Goal: Task Accomplishment & Management: Use online tool/utility

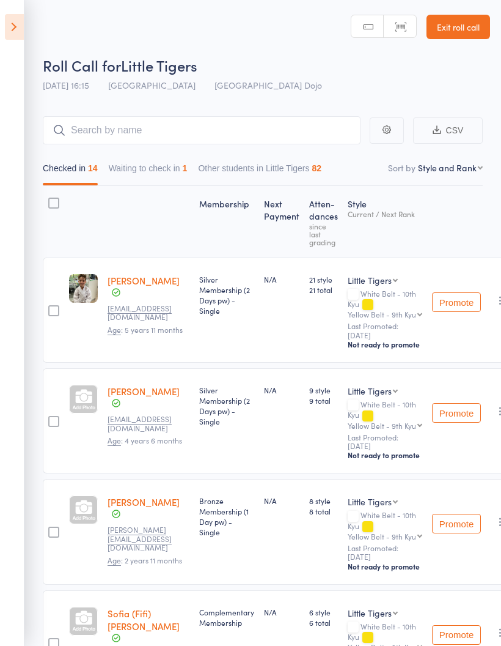
select select "10"
click at [17, 26] on icon at bounding box center [14, 27] width 19 height 26
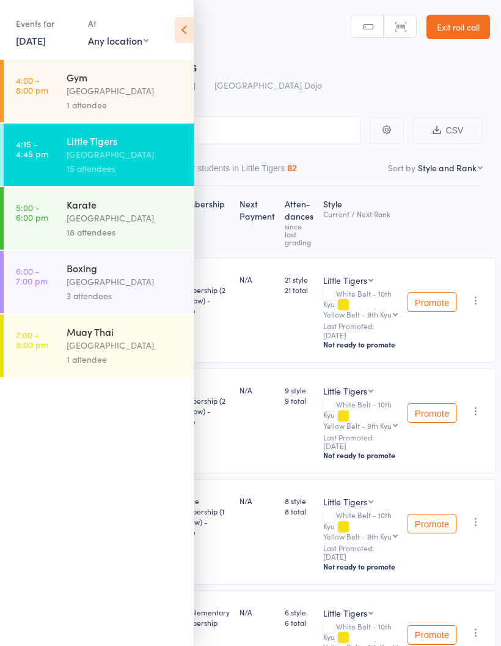
click at [127, 219] on div "[GEOGRAPHIC_DATA]" at bounding box center [125, 218] width 117 height 14
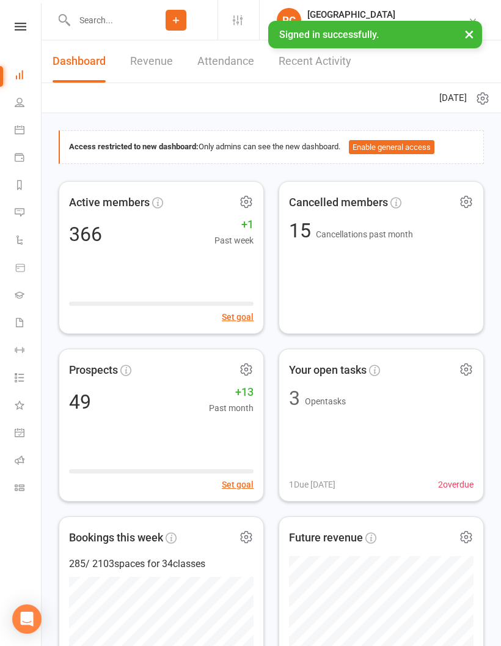
click at [27, 459] on link "Roll call" at bounding box center [29, 462] width 28 height 28
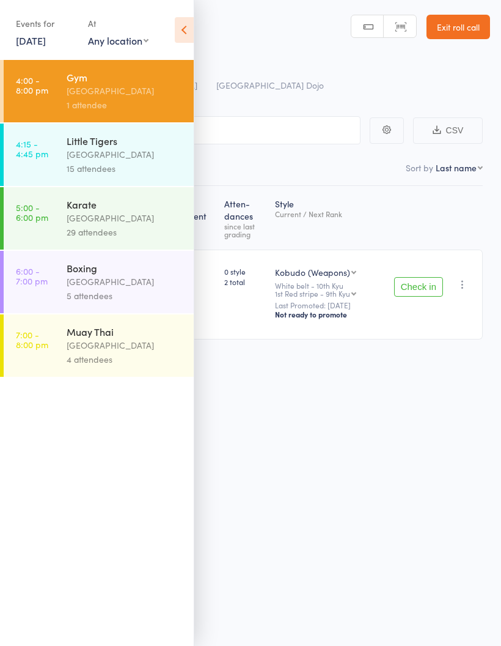
click at [143, 218] on div "[GEOGRAPHIC_DATA]" at bounding box center [125, 218] width 117 height 14
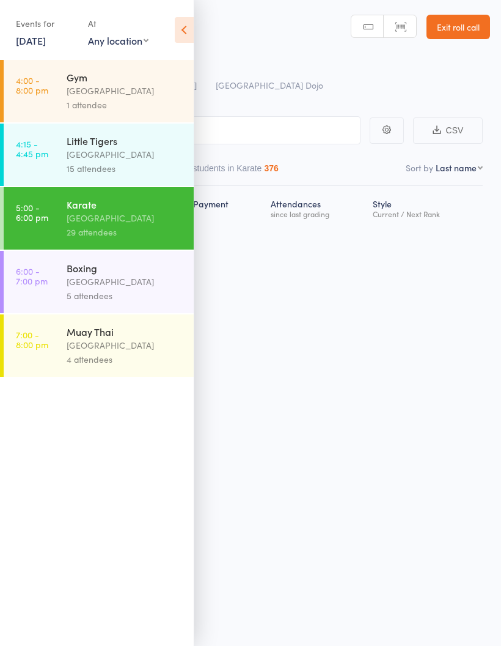
click at [183, 32] on icon at bounding box center [184, 30] width 19 height 26
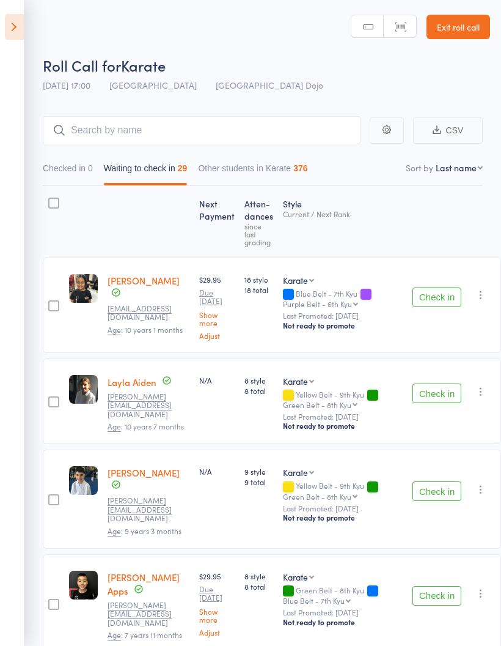
click at [461, 167] on select "First name Last name Birthday today? Behind on payments? Check in time Next pay…" at bounding box center [459, 167] width 47 height 12
select select "10"
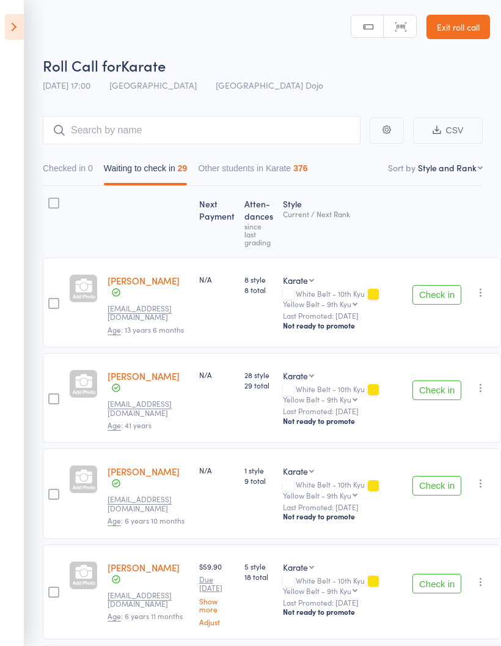
click at [427, 294] on button "Check in" at bounding box center [437, 295] width 49 height 20
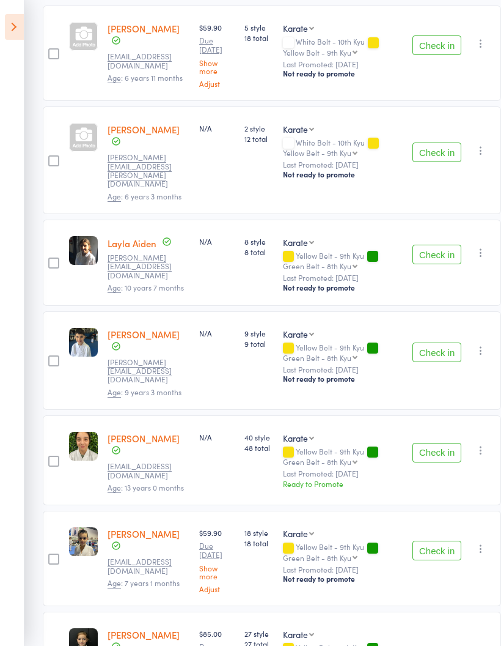
scroll to position [441, 0]
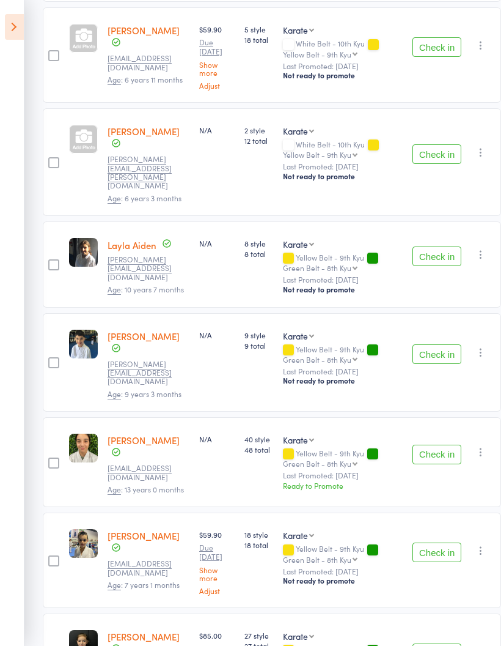
click at [423, 643] on button "Check in" at bounding box center [437, 653] width 49 height 20
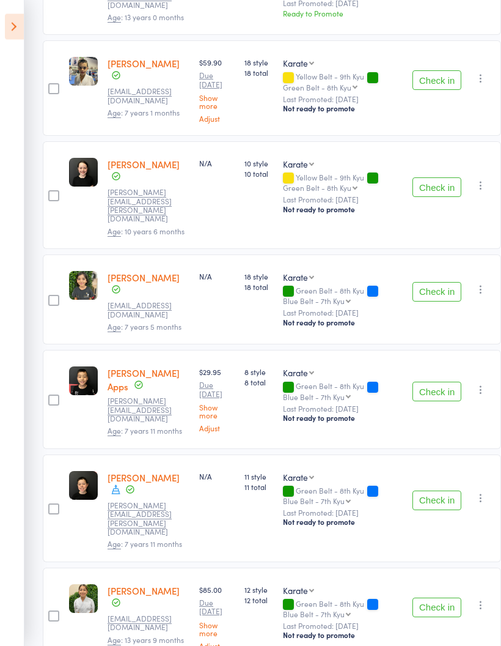
scroll to position [913, 0]
click at [425, 598] on button "Check in" at bounding box center [437, 608] width 49 height 20
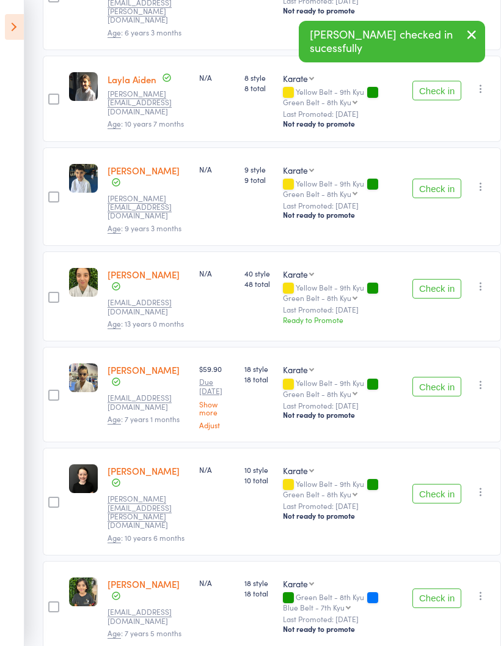
scroll to position [605, 0]
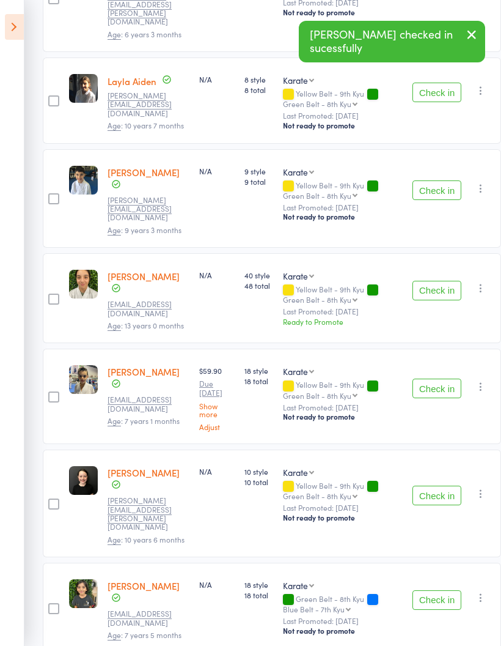
click at [424, 281] on button "Check in" at bounding box center [437, 291] width 49 height 20
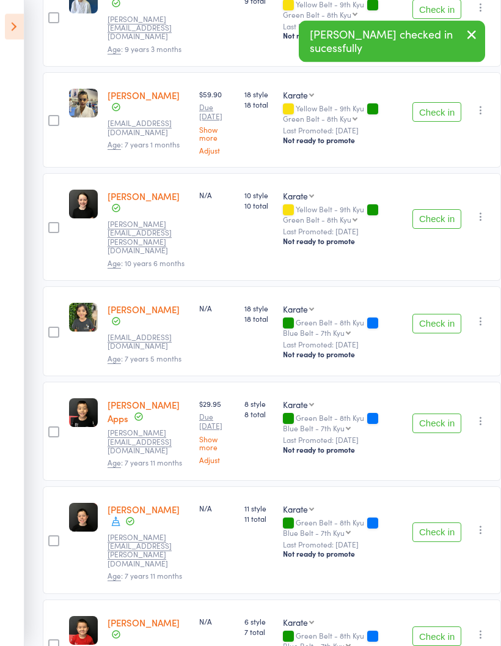
click at [421, 523] on button "Check in" at bounding box center [437, 533] width 49 height 20
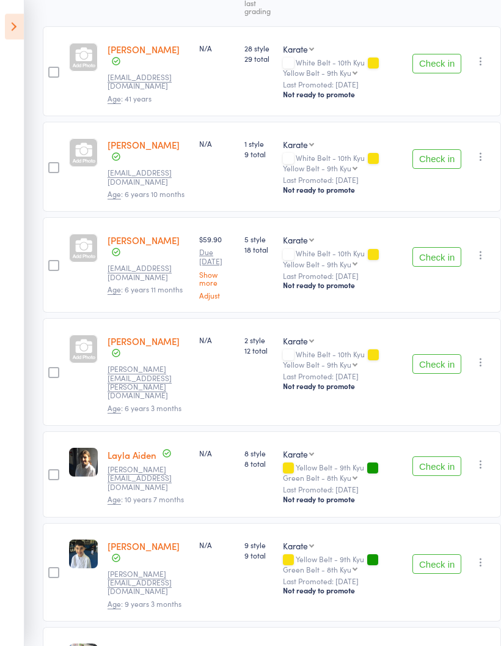
scroll to position [0, 0]
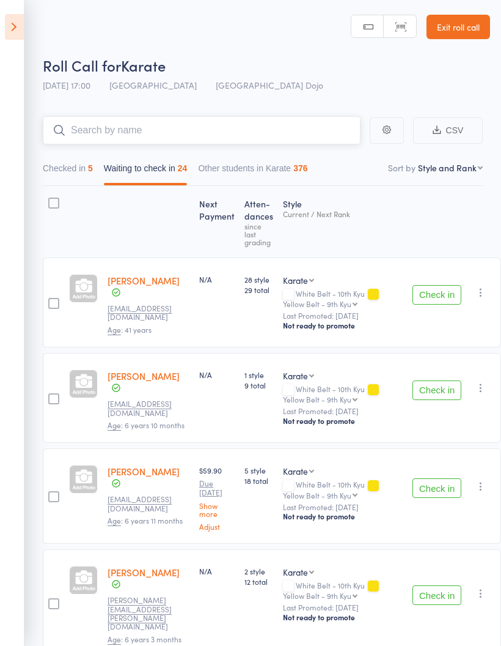
click at [262, 132] on input "search" at bounding box center [202, 130] width 318 height 28
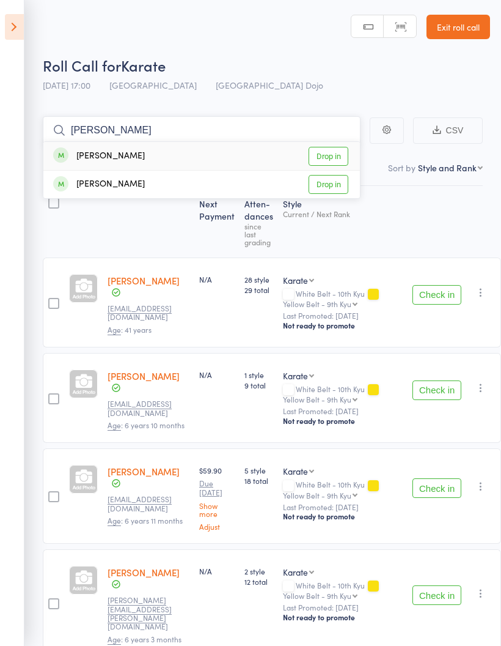
type input "Zane"
click at [338, 187] on link "Drop in" at bounding box center [329, 184] width 40 height 19
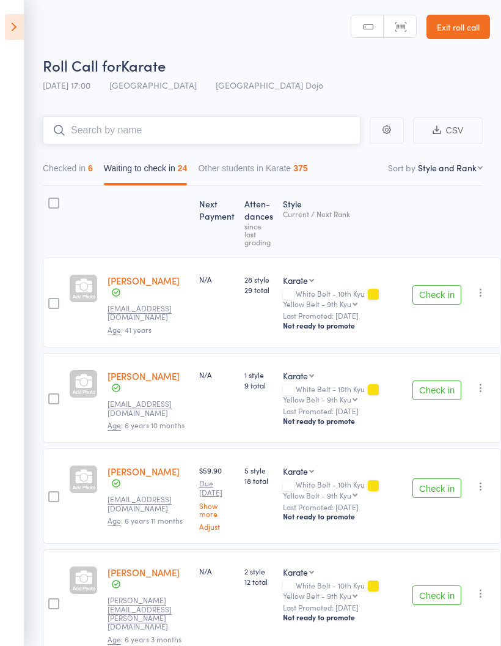
click at [275, 127] on input "search" at bounding box center [202, 130] width 318 height 28
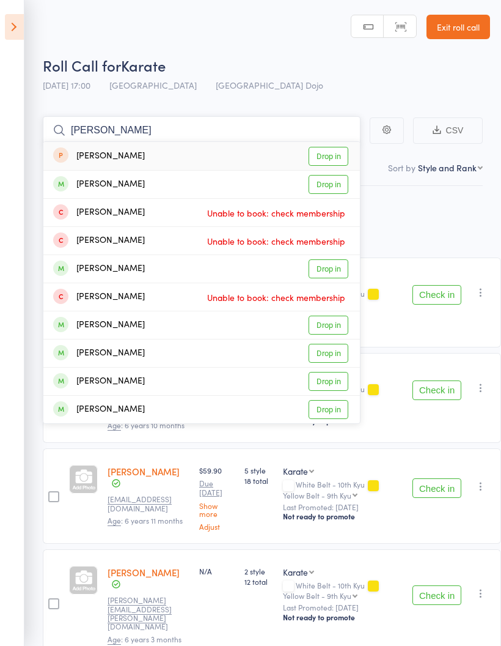
type input "Dant"
click at [334, 190] on link "Drop in" at bounding box center [329, 184] width 40 height 19
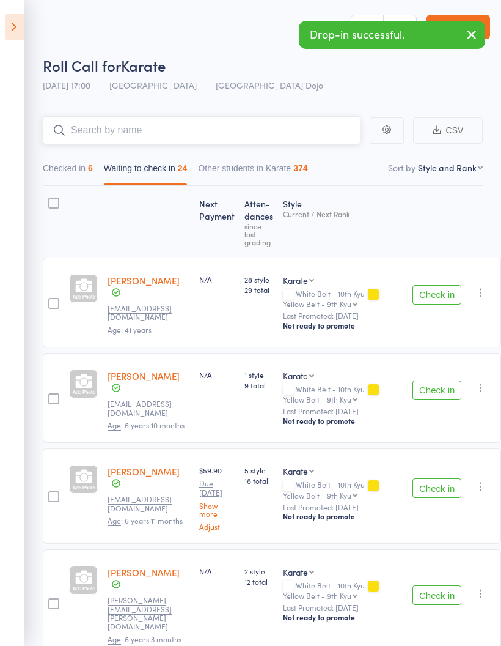
type input "D"
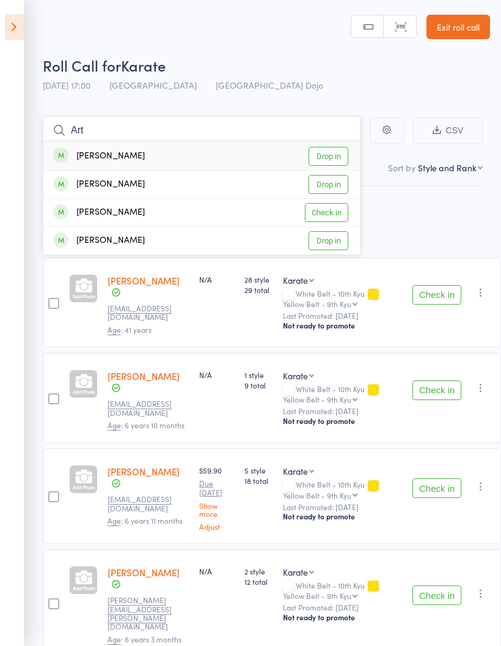
type input "Art"
click at [333, 156] on link "Drop in" at bounding box center [329, 156] width 40 height 19
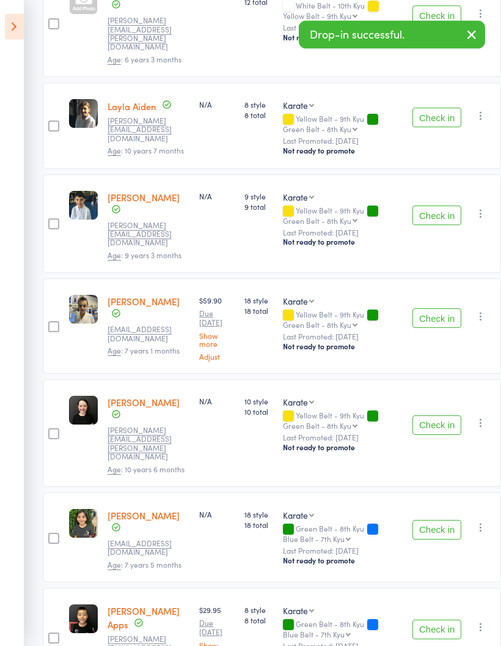
scroll to position [580, 0]
click at [416, 308] on button "Check in" at bounding box center [437, 318] width 49 height 20
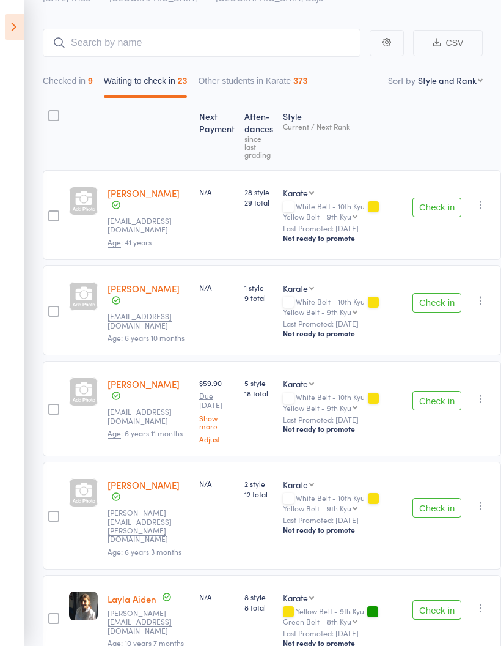
scroll to position [0, 0]
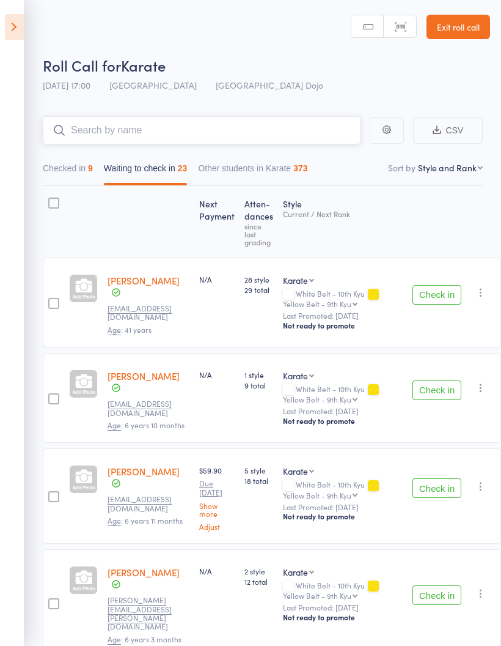
click at [259, 130] on input "search" at bounding box center [202, 130] width 318 height 28
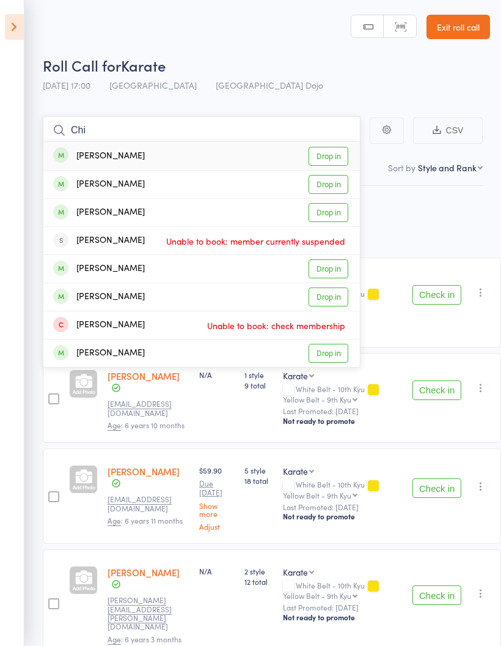
type input "Chi"
click at [337, 154] on link "Drop in" at bounding box center [329, 156] width 40 height 19
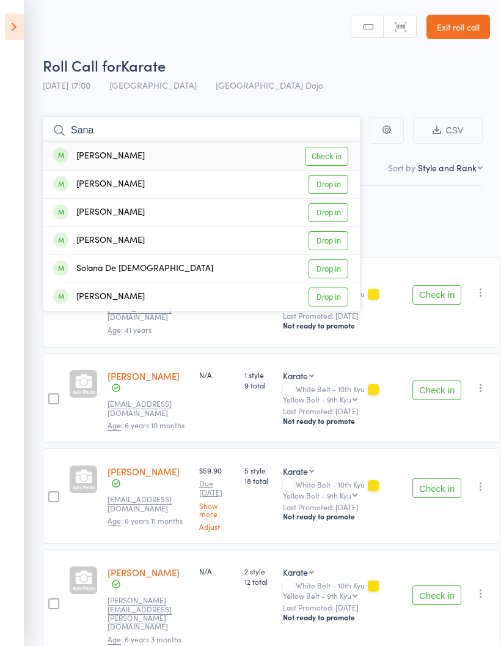
type input "Sana"
click at [336, 153] on link "Check in" at bounding box center [326, 156] width 43 height 19
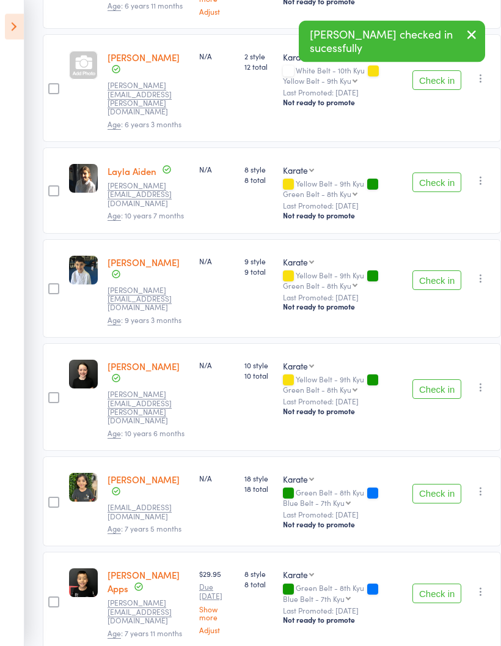
scroll to position [515, 0]
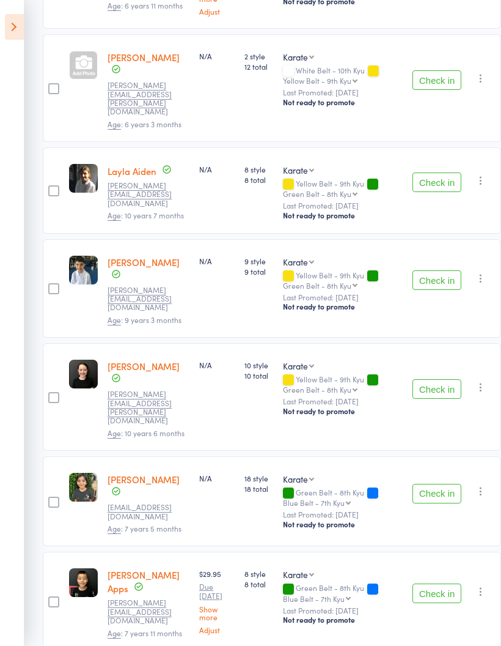
click at [421, 379] on button "Check in" at bounding box center [437, 389] width 49 height 20
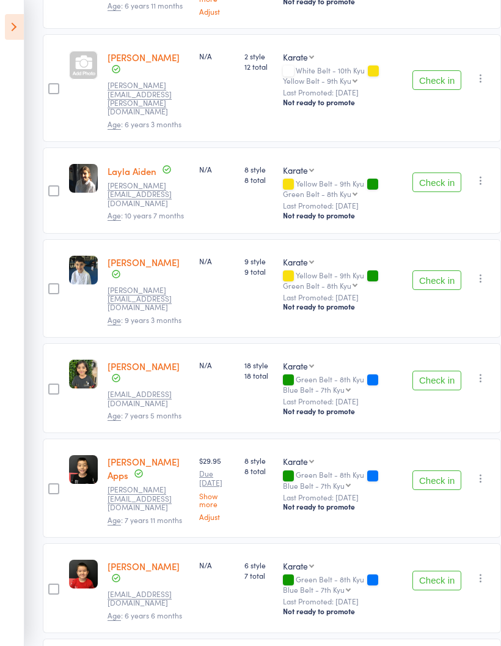
click at [423, 371] on button "Check in" at bounding box center [437, 381] width 49 height 20
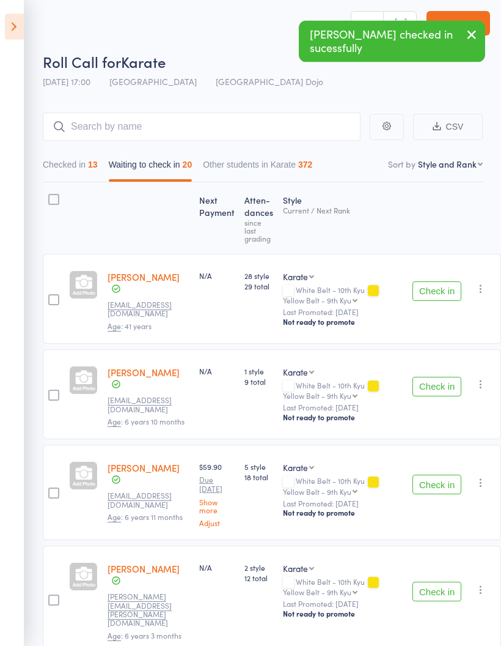
scroll to position [0, 0]
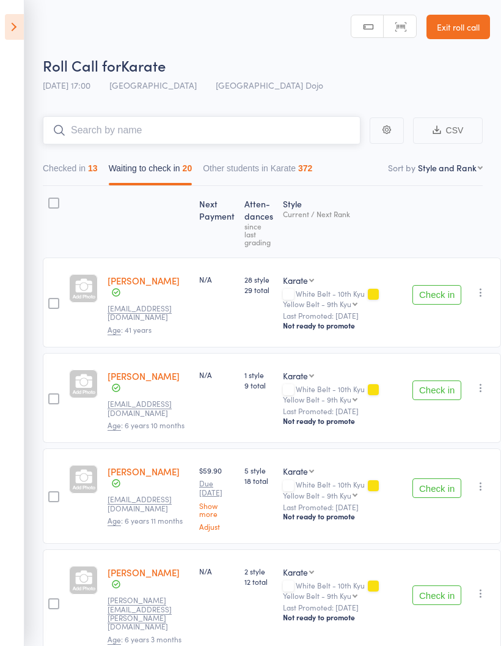
click at [270, 124] on input "search" at bounding box center [202, 130] width 318 height 28
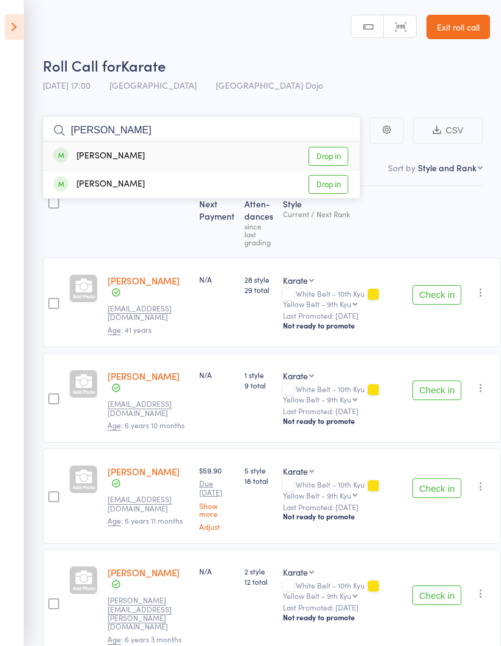
type input "Nina"
click at [339, 157] on link "Drop in" at bounding box center [329, 156] width 40 height 19
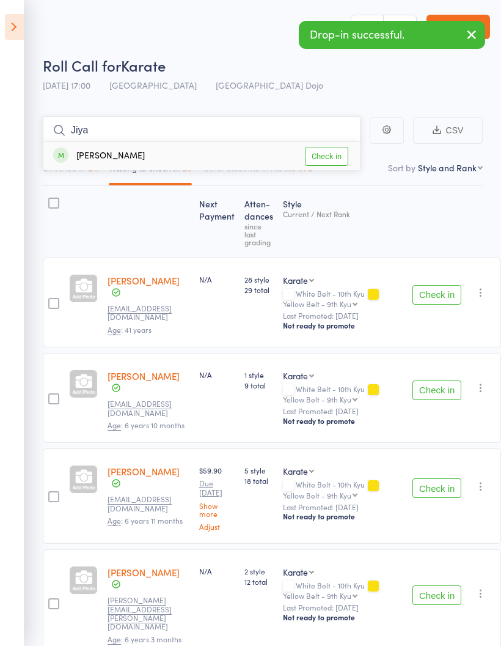
type input "Jiya"
click at [330, 153] on link "Check in" at bounding box center [326, 156] width 43 height 19
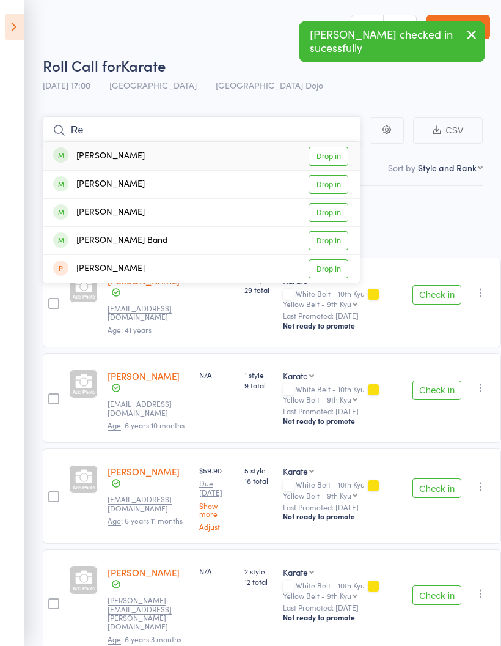
type input "R"
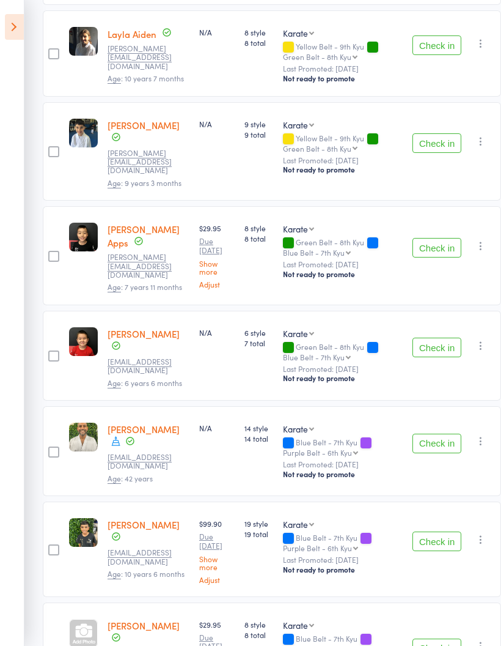
scroll to position [654, 0]
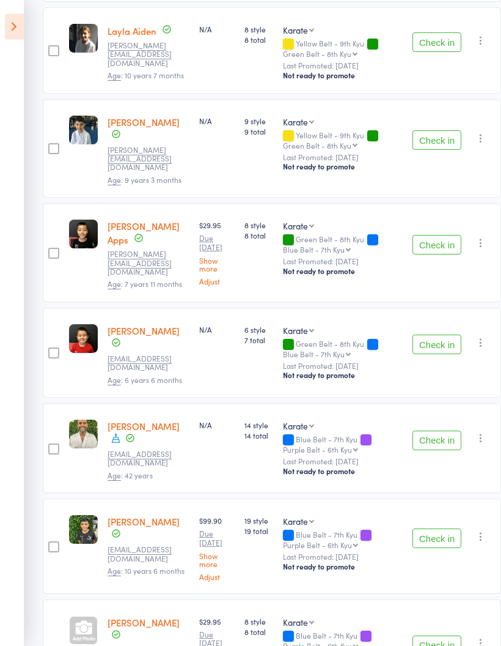
click at [423, 431] on button "Check in" at bounding box center [437, 441] width 49 height 20
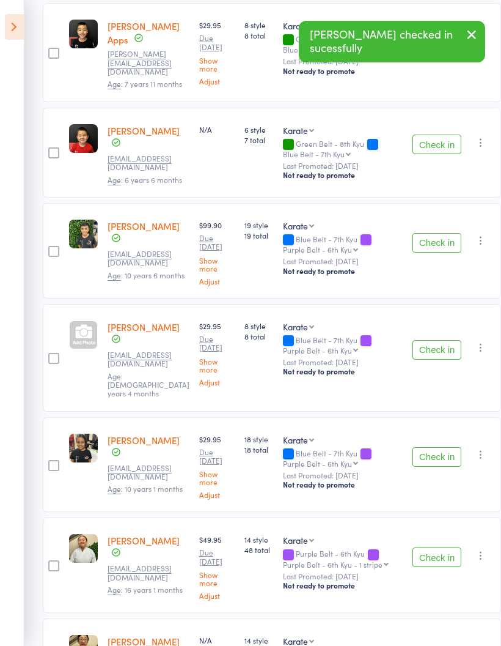
scroll to position [945, 0]
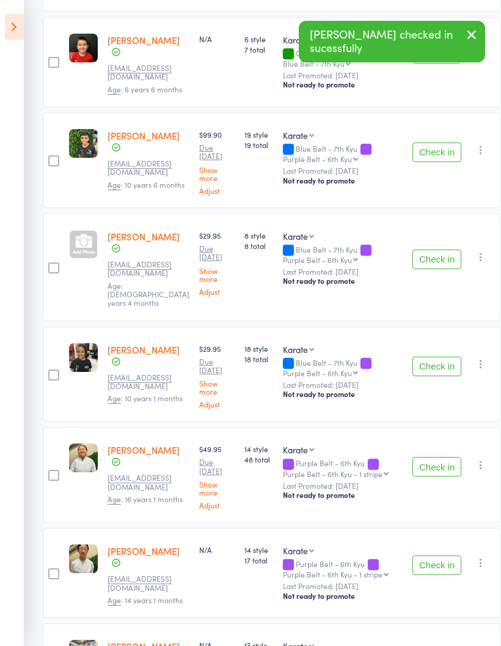
click at [424, 457] on button "Check in" at bounding box center [437, 467] width 49 height 20
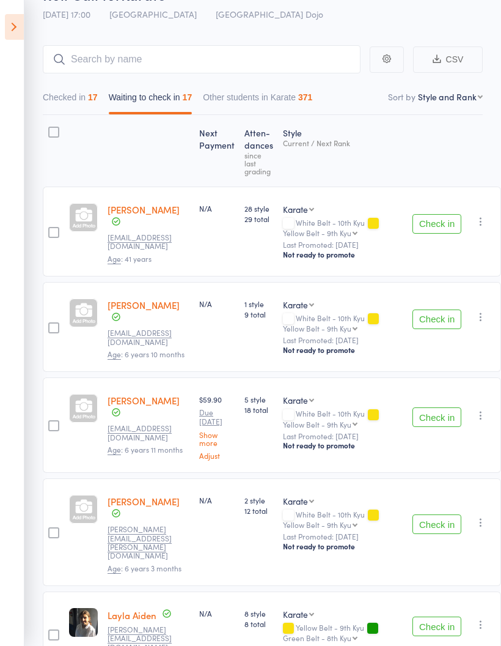
scroll to position [0, 0]
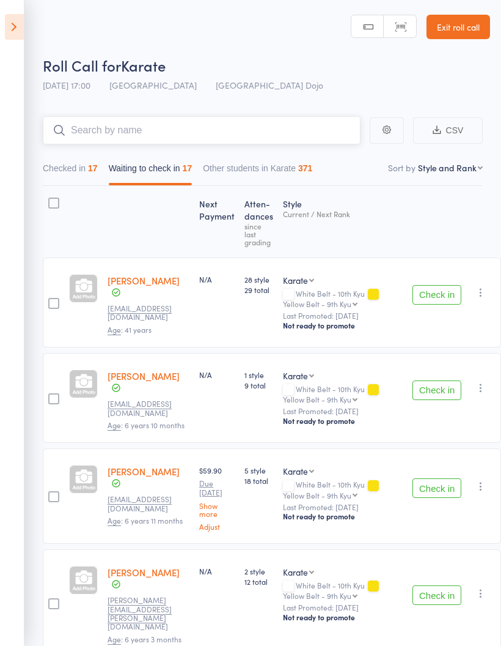
click at [225, 134] on input "search" at bounding box center [202, 130] width 318 height 28
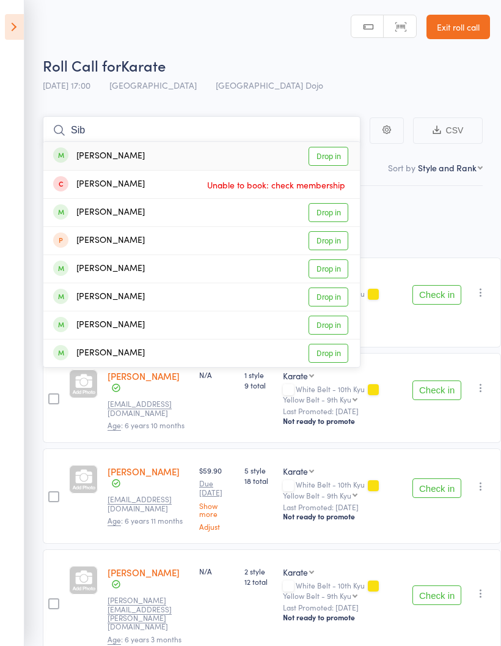
type input "Sib"
click at [333, 154] on link "Drop in" at bounding box center [329, 156] width 40 height 19
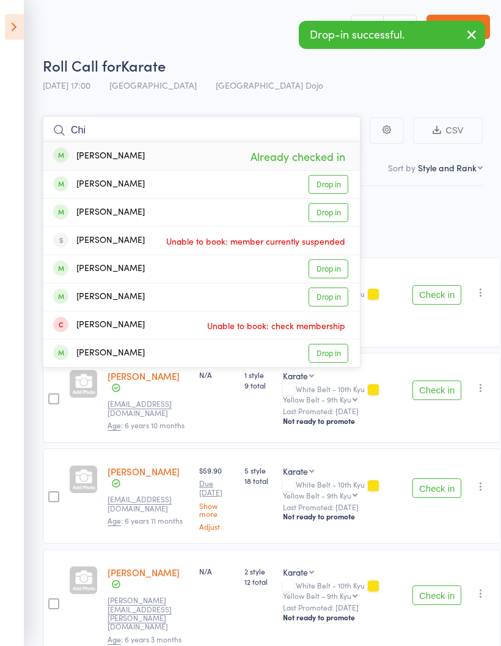
type input "Chi"
click at [333, 270] on link "Drop in" at bounding box center [329, 268] width 40 height 19
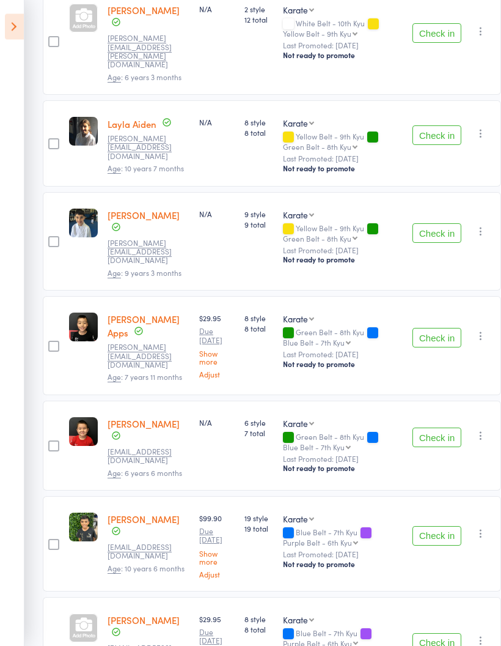
click at [420, 328] on button "Check in" at bounding box center [437, 338] width 49 height 20
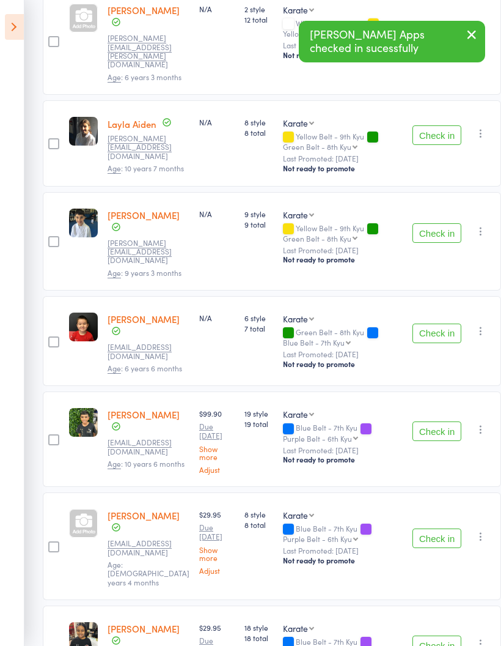
click at [427, 324] on button "Check in" at bounding box center [437, 334] width 49 height 20
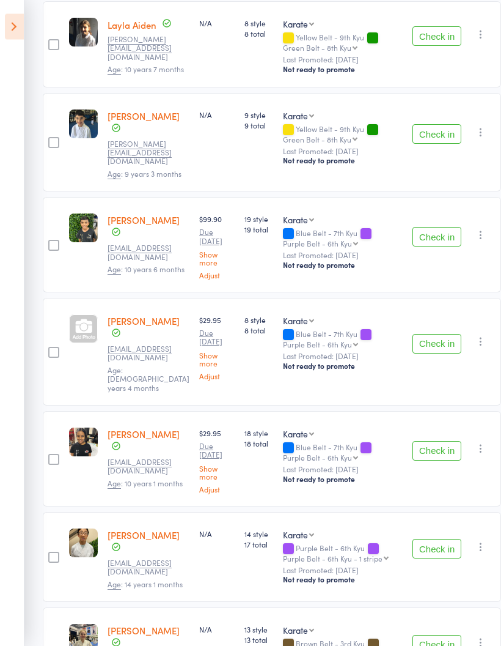
scroll to position [661, 0]
click at [420, 539] on button "Check in" at bounding box center [437, 549] width 49 height 20
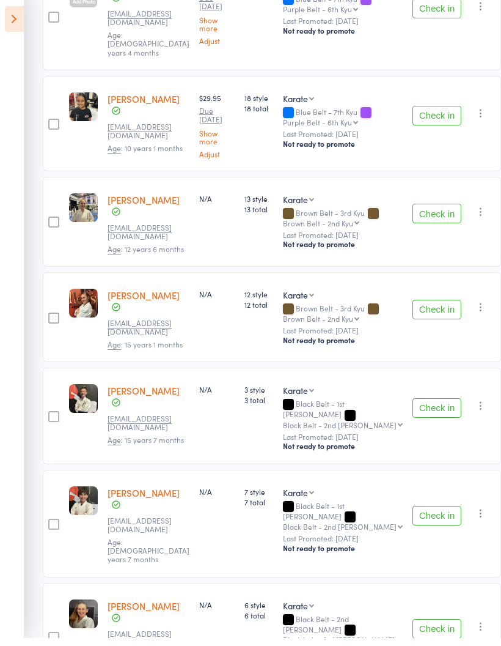
scroll to position [977, 0]
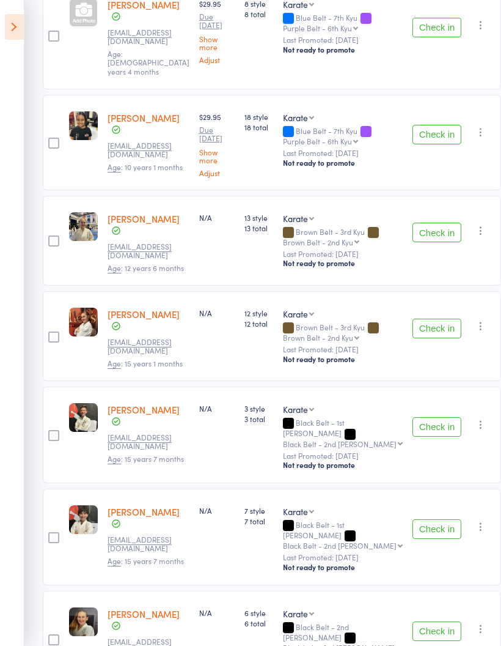
click at [420, 417] on button "Check in" at bounding box center [437, 427] width 49 height 20
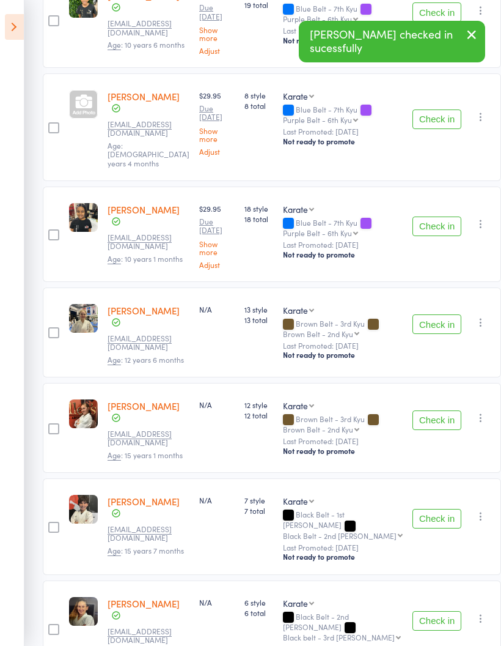
click at [416, 509] on button "Check in" at bounding box center [437, 519] width 49 height 20
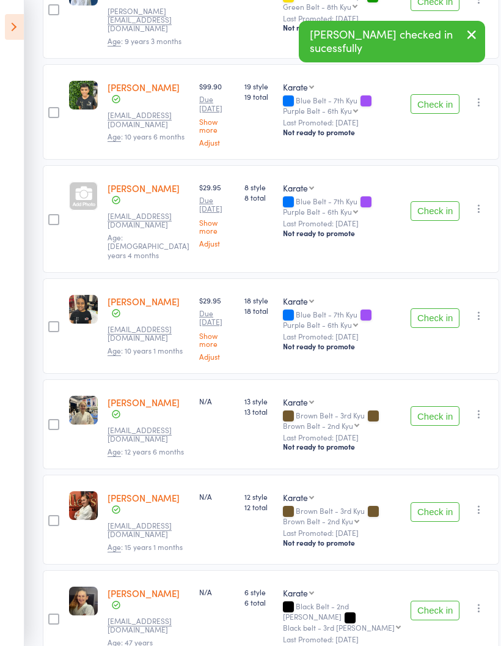
click at [427, 601] on button "Check in" at bounding box center [435, 611] width 49 height 20
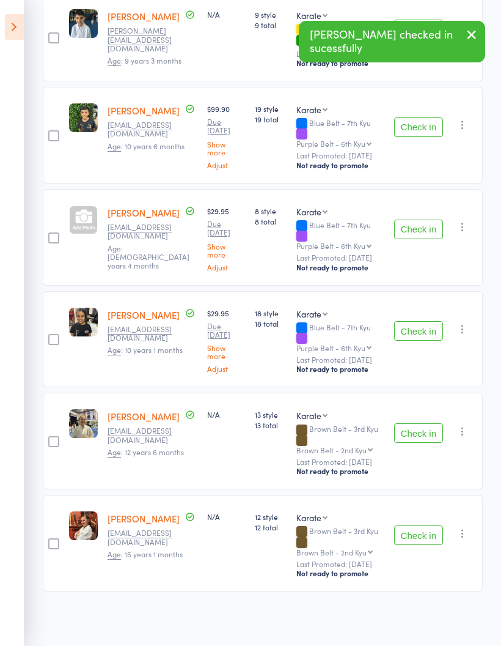
scroll to position [700, 0]
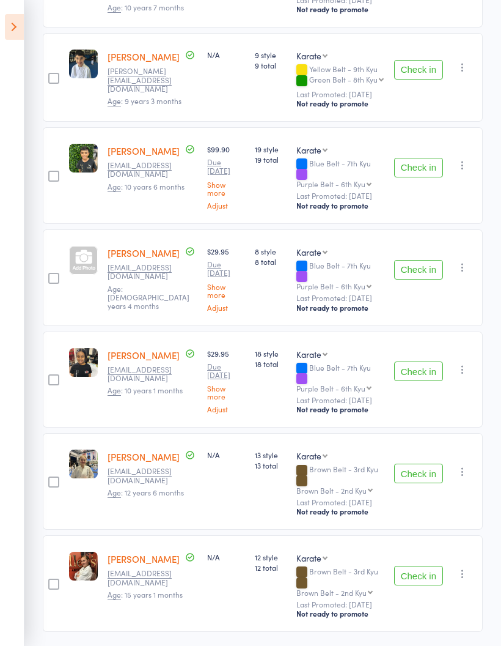
click at [416, 158] on button "Check in" at bounding box center [418, 168] width 49 height 20
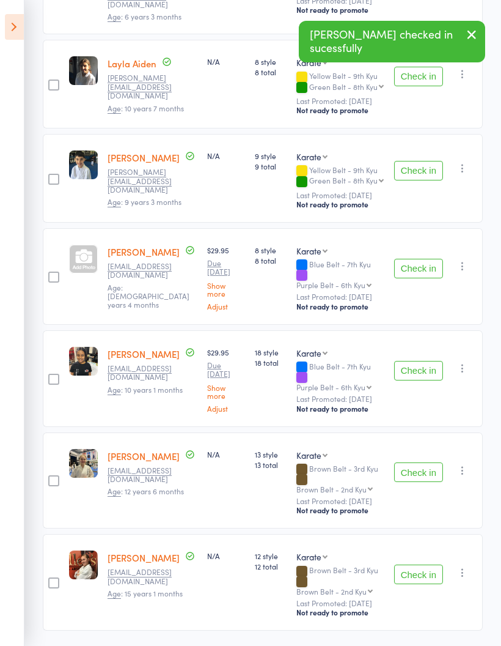
click at [431, 164] on button "Check in" at bounding box center [418, 171] width 49 height 20
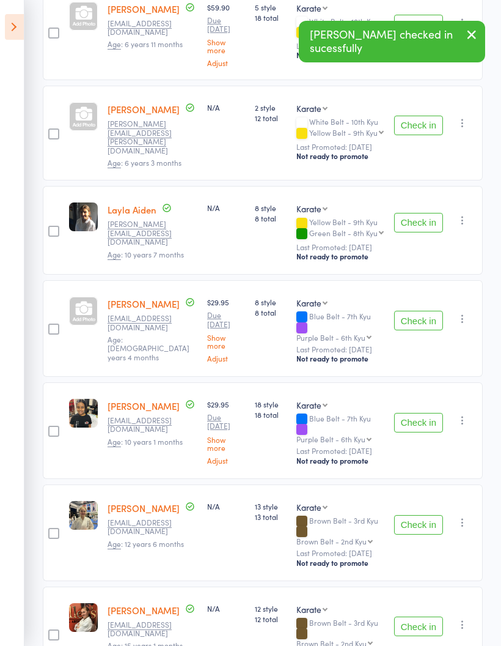
scroll to position [404, 0]
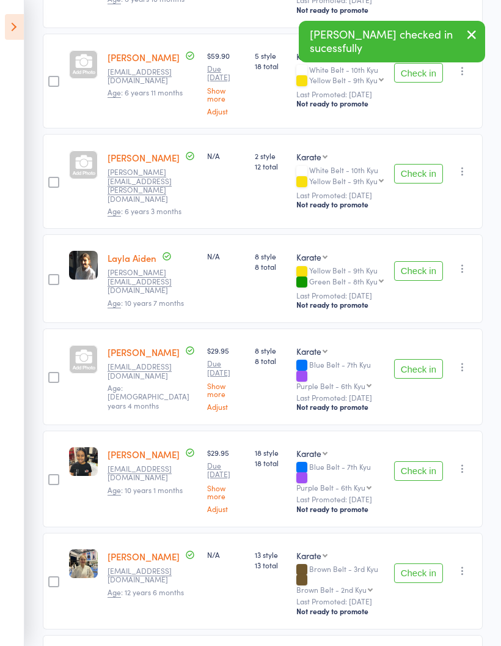
click at [422, 265] on button "Check in" at bounding box center [418, 271] width 49 height 20
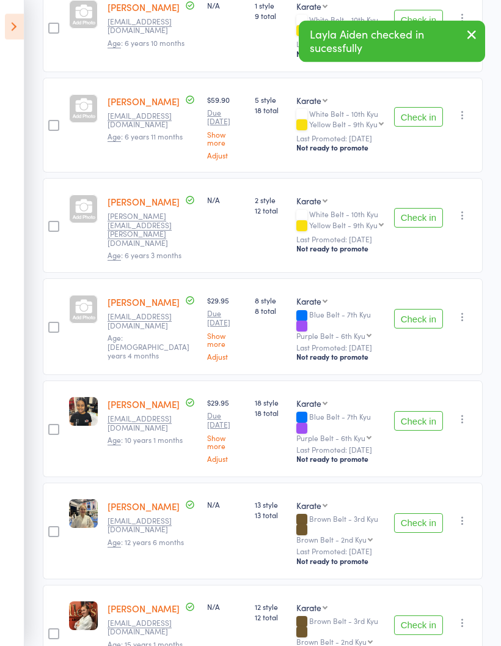
scroll to position [311, 0]
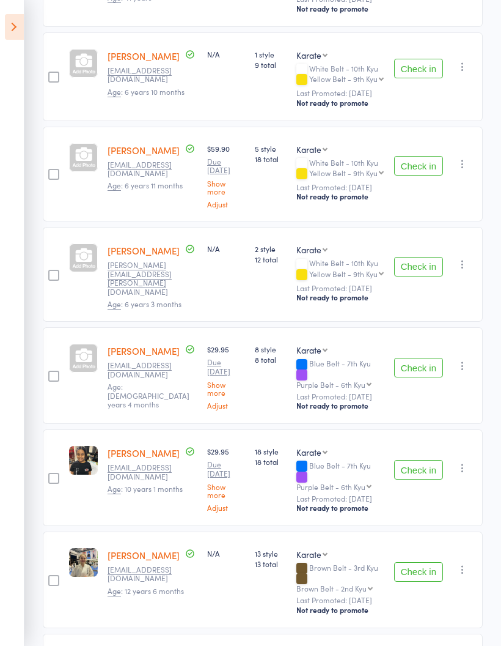
click at [416, 169] on button "Check in" at bounding box center [418, 166] width 49 height 20
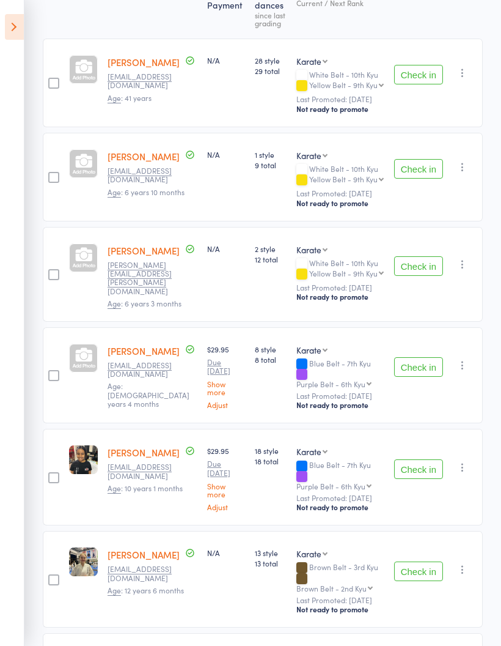
scroll to position [260, 0]
